Goal: Information Seeking & Learning: Learn about a topic

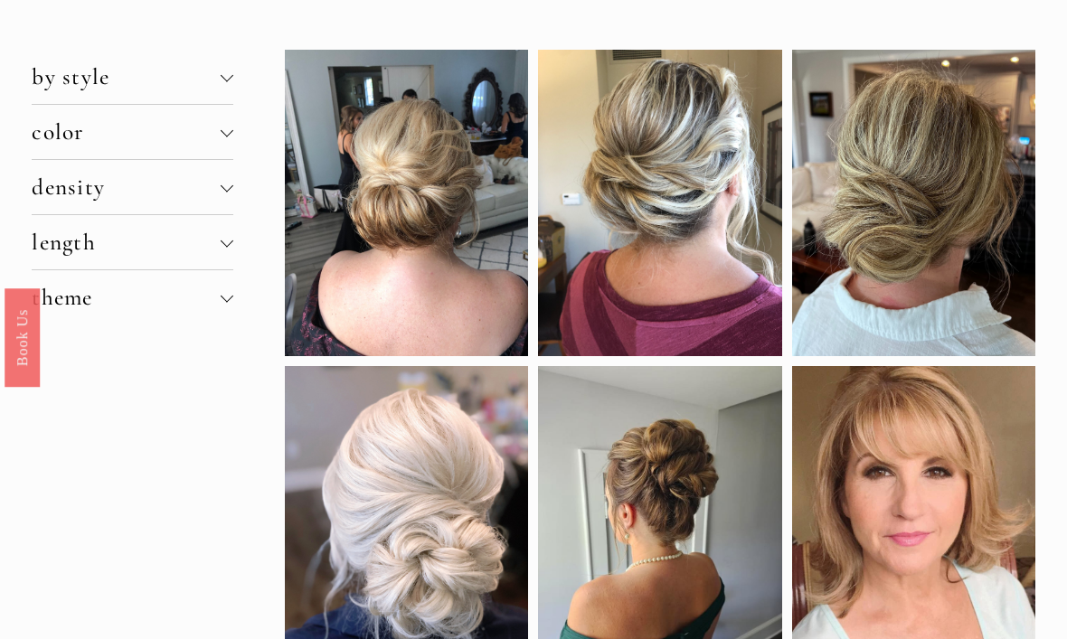
scroll to position [105, 0]
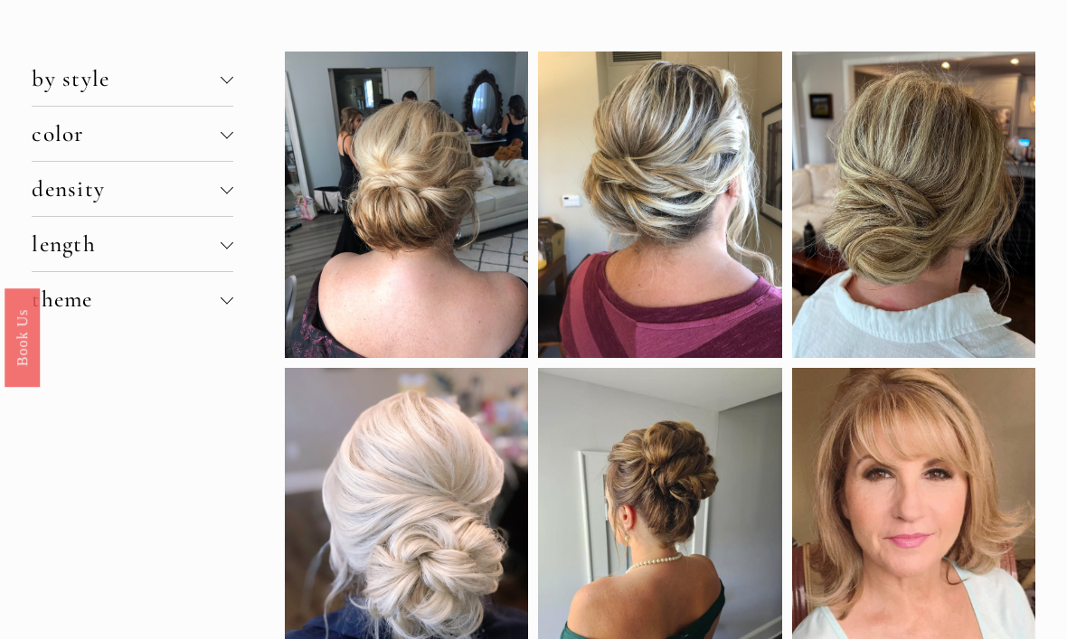
click at [225, 250] on div at bounding box center [227, 244] width 13 height 13
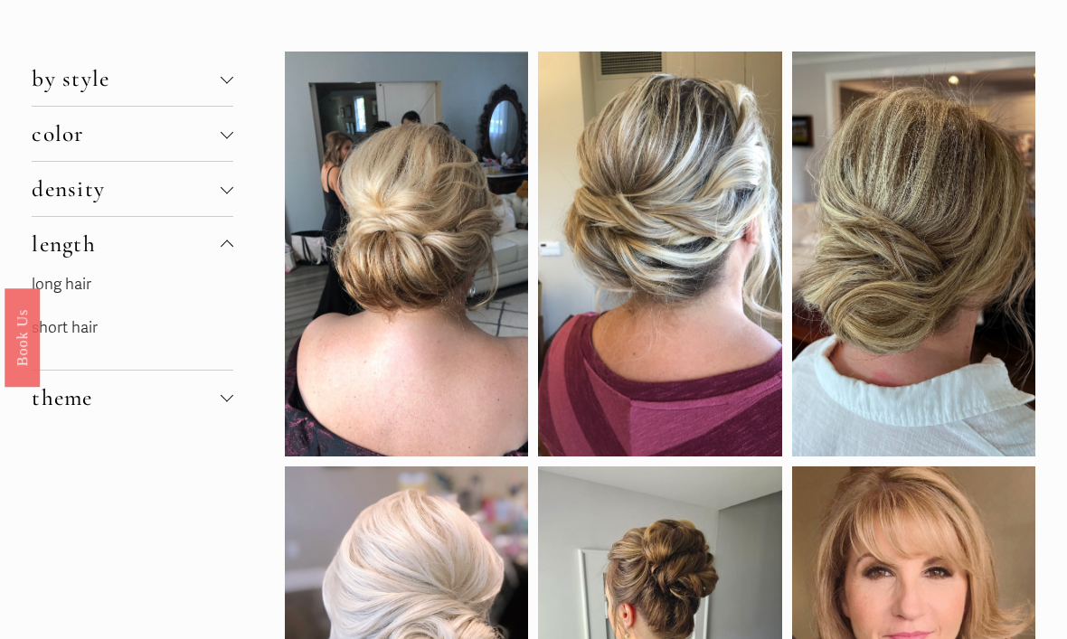
click at [84, 335] on link "short hair" at bounding box center [65, 327] width 66 height 19
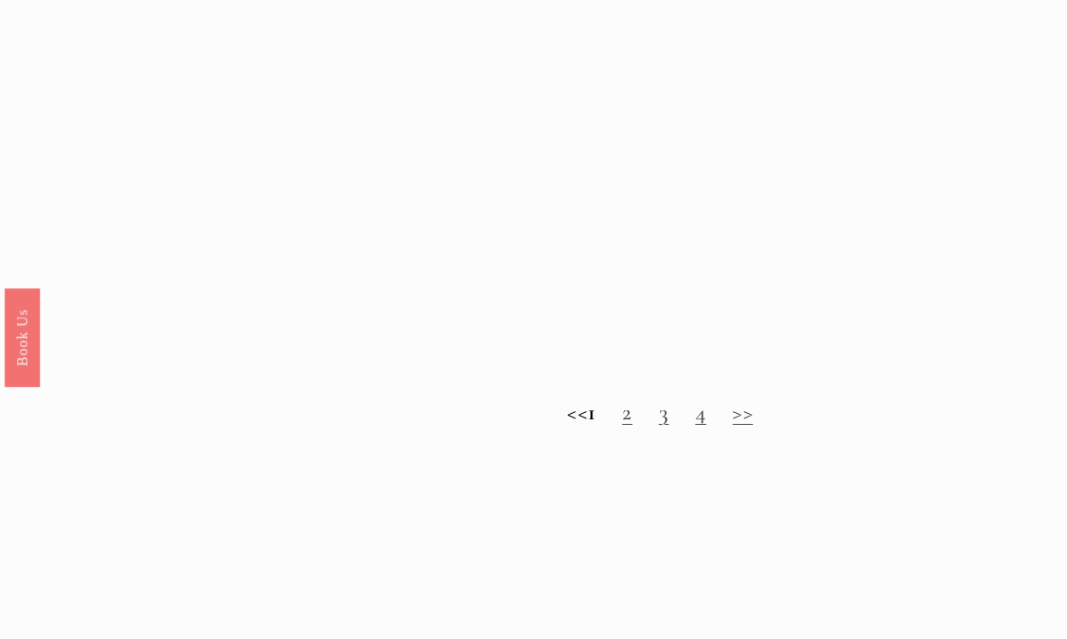
scroll to position [1502, 0]
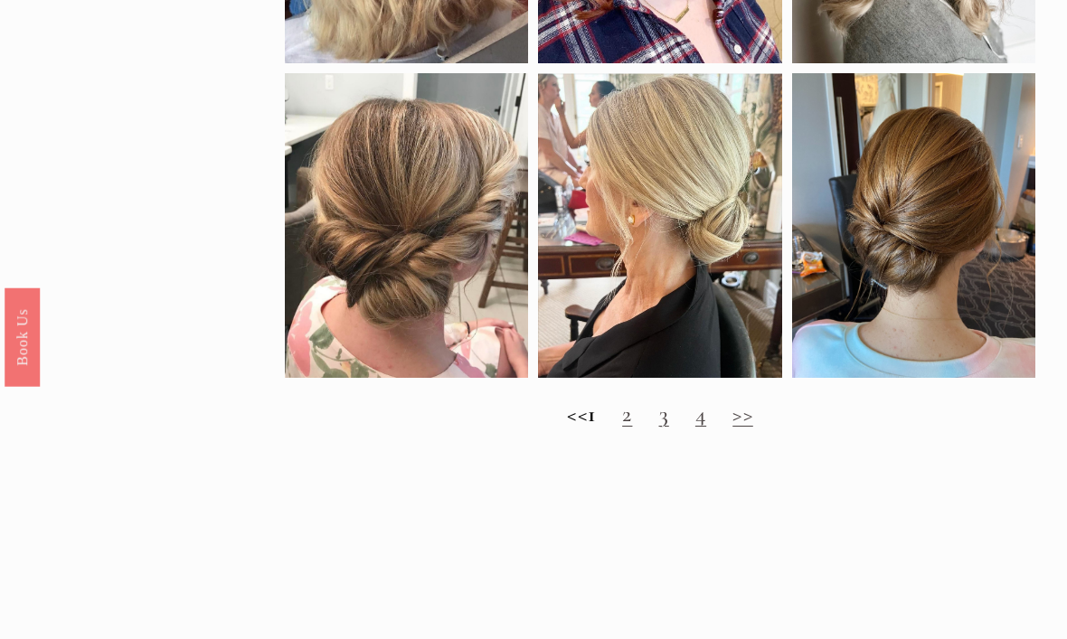
click at [596, 429] on strong "1" at bounding box center [592, 414] width 8 height 27
click at [669, 428] on link "3" at bounding box center [664, 414] width 10 height 27
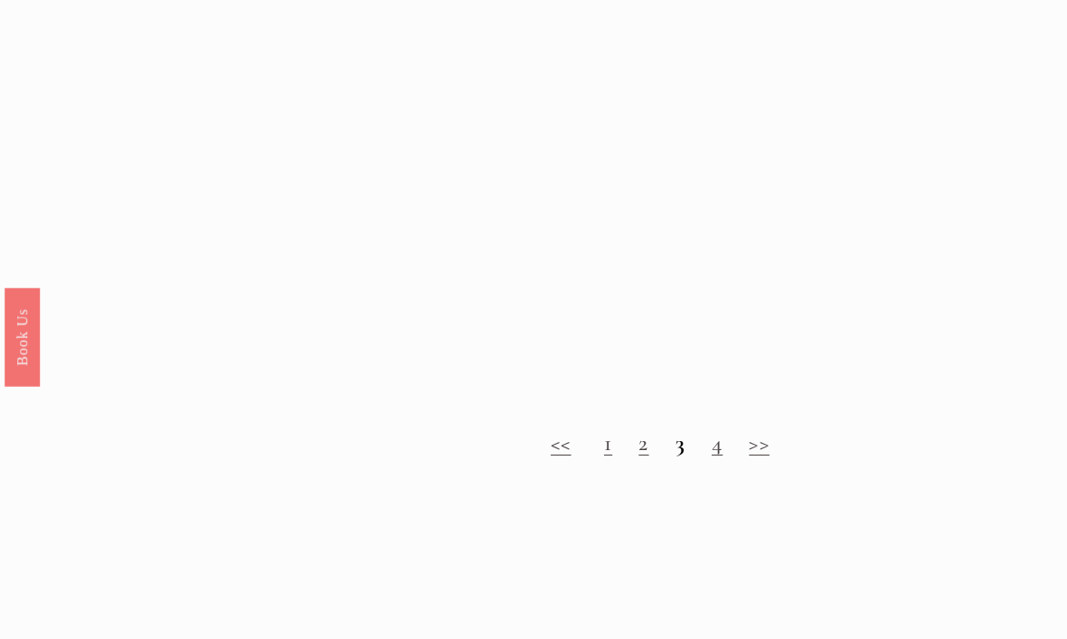
scroll to position [1379, 0]
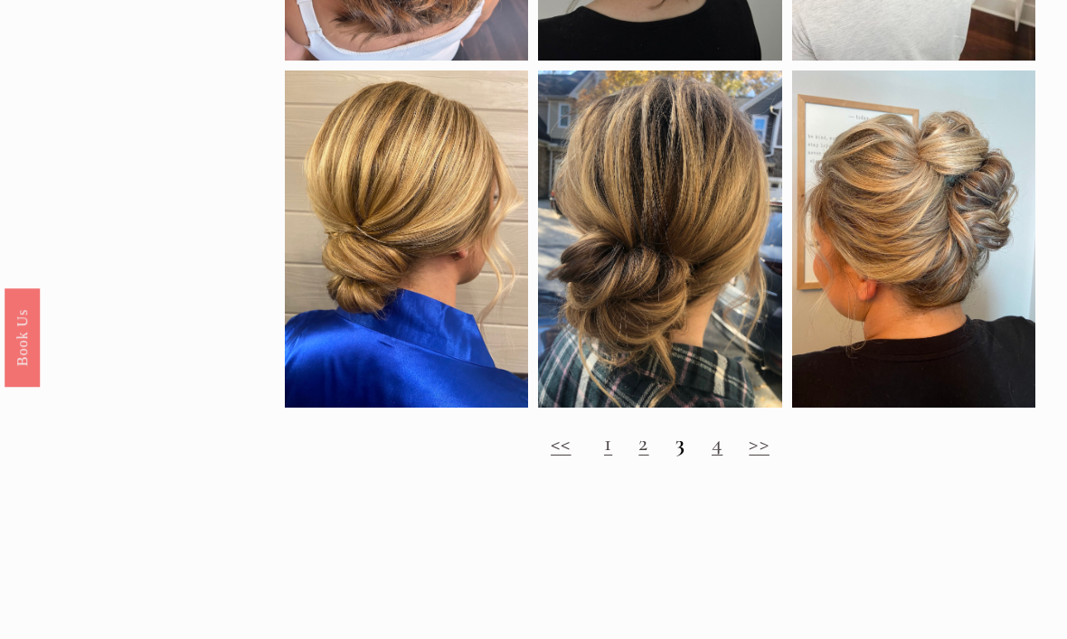
click at [647, 457] on link "2" at bounding box center [643, 443] width 10 height 27
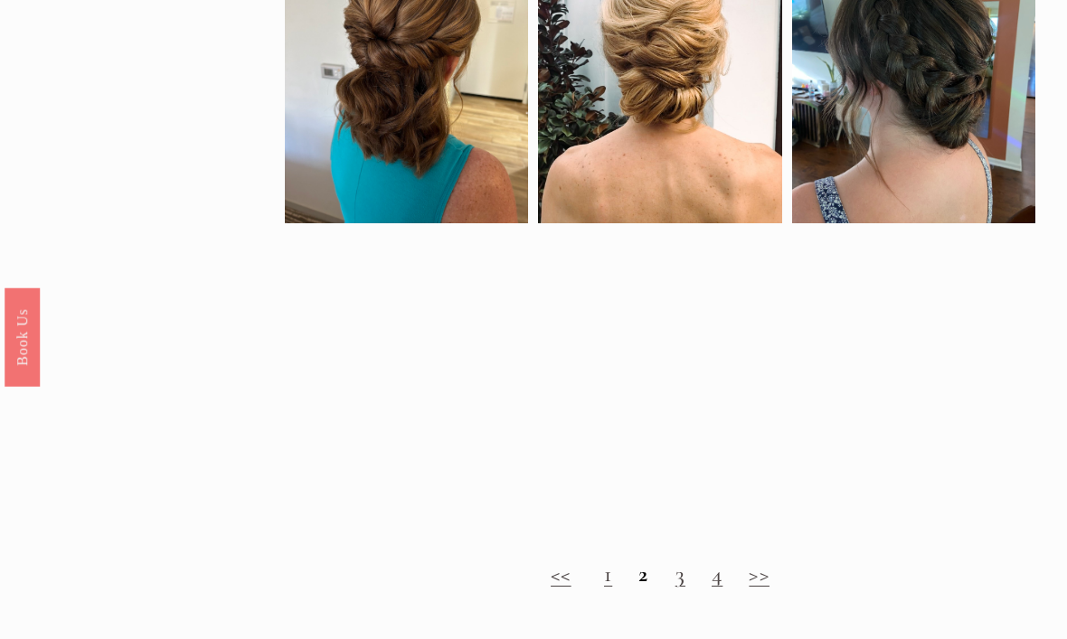
scroll to position [1248, 0]
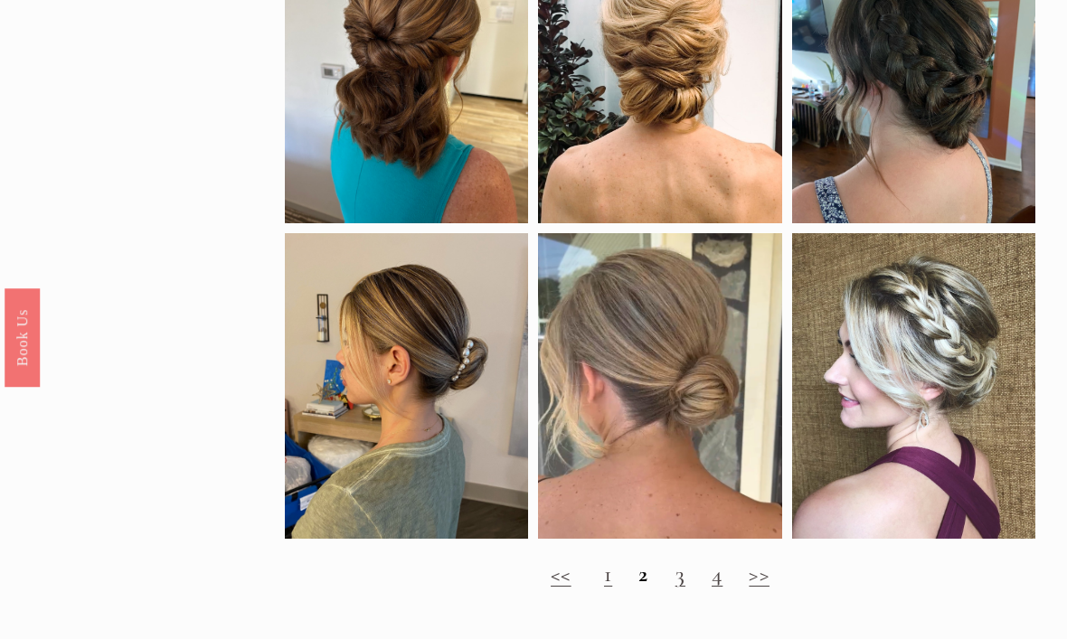
click at [722, 588] on link "4" at bounding box center [717, 574] width 11 height 27
